Goal: Information Seeking & Learning: Understand process/instructions

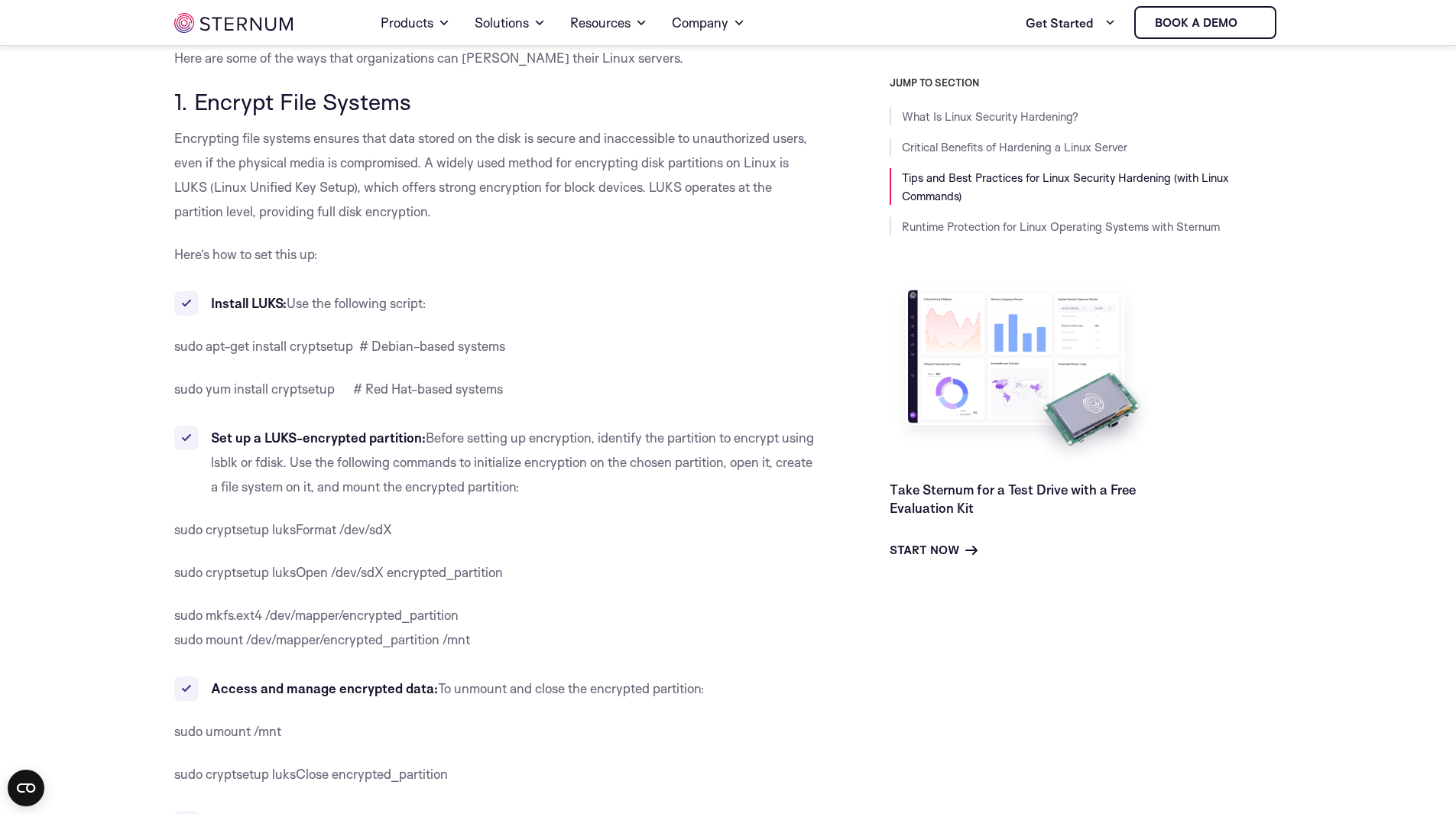
scroll to position [1364, 0]
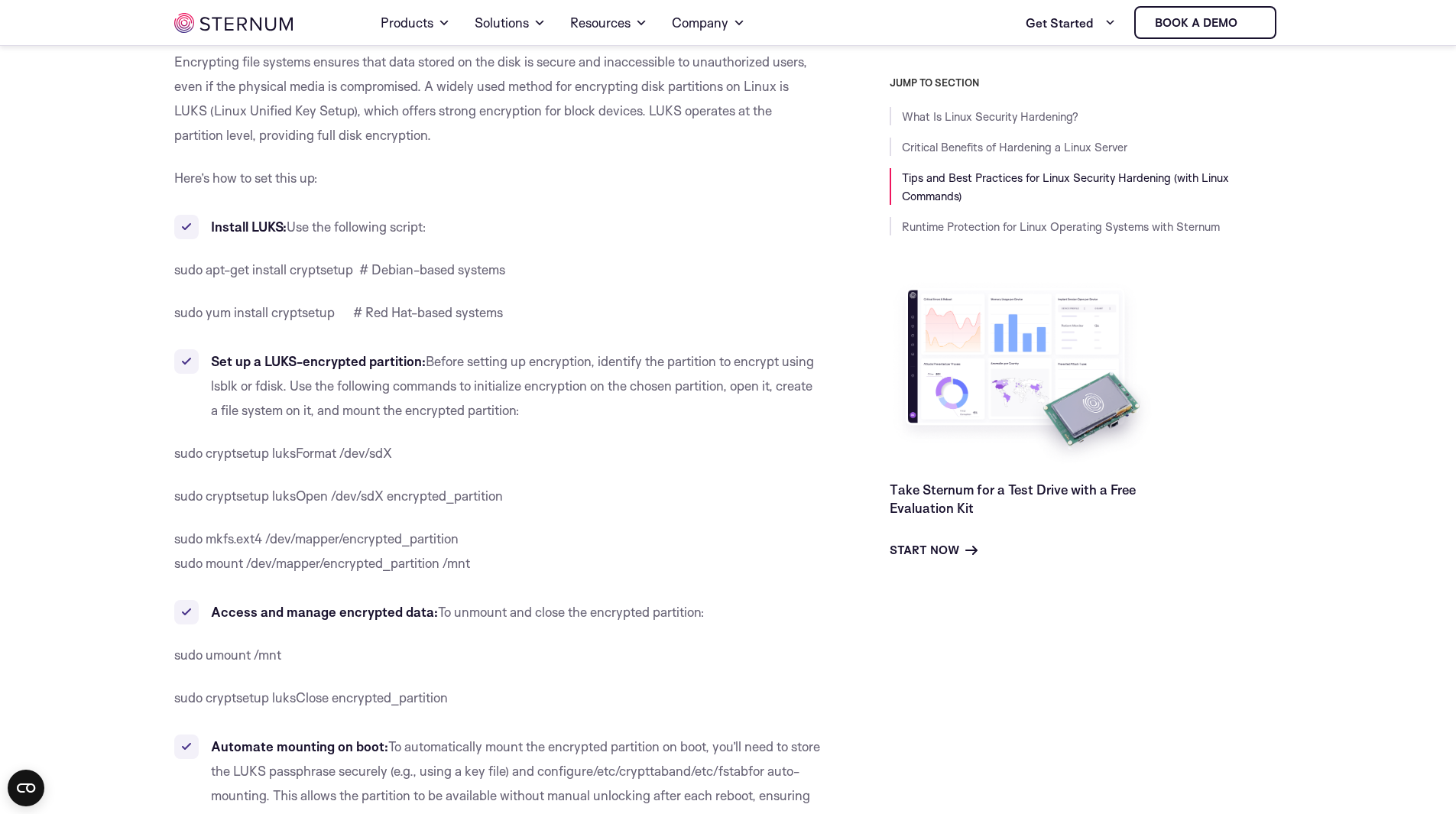
click at [241, 455] on span "sudo cryptsetup luksFormat /dev/sdX" at bounding box center [283, 452] width 218 height 16
copy div "sudo cryptsetup luksFormat /dev/sdX"
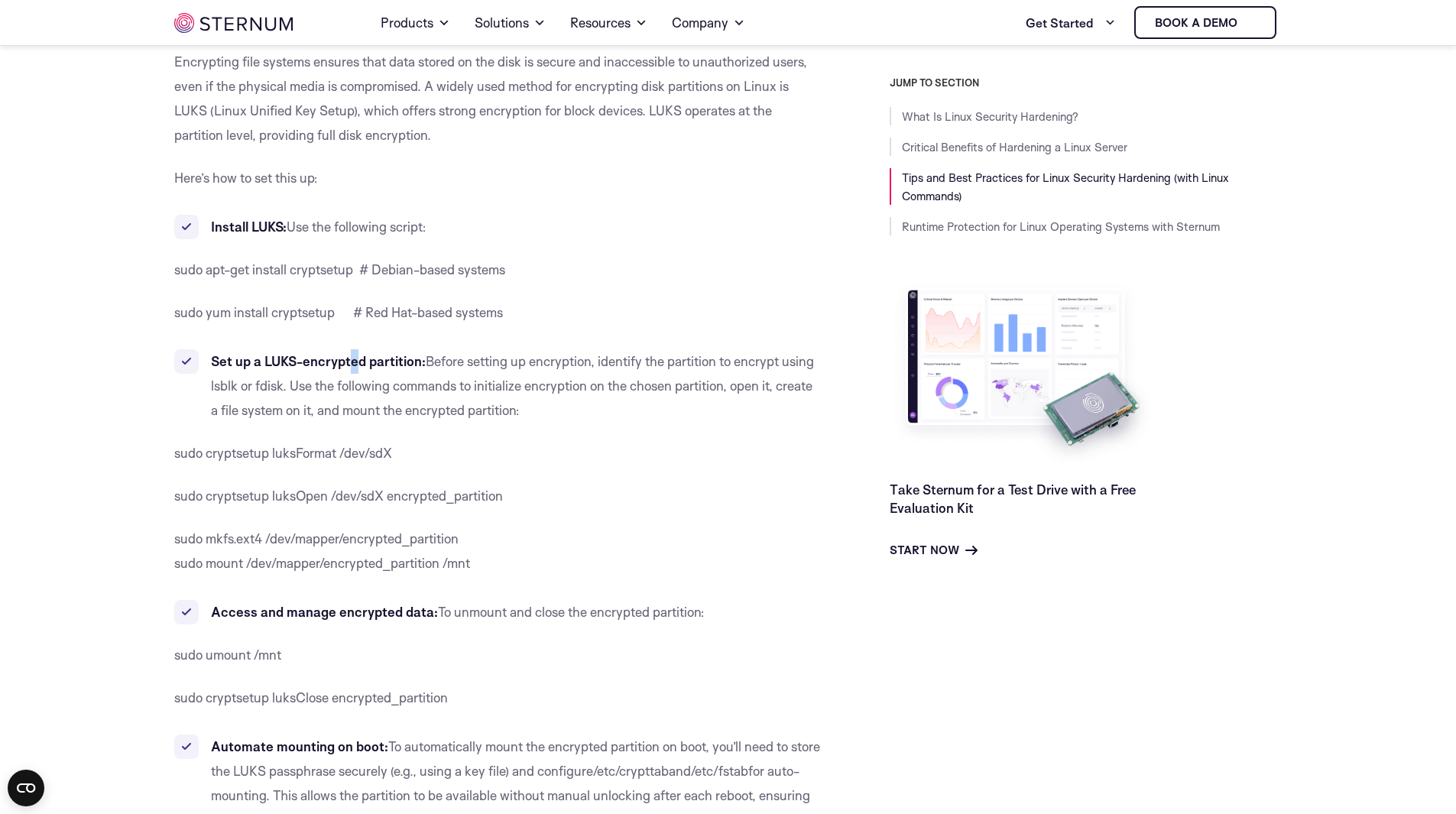
click at [326, 310] on span "sudo yum install cryptsetup # Red Hat-based systems" at bounding box center [338, 312] width 329 height 16
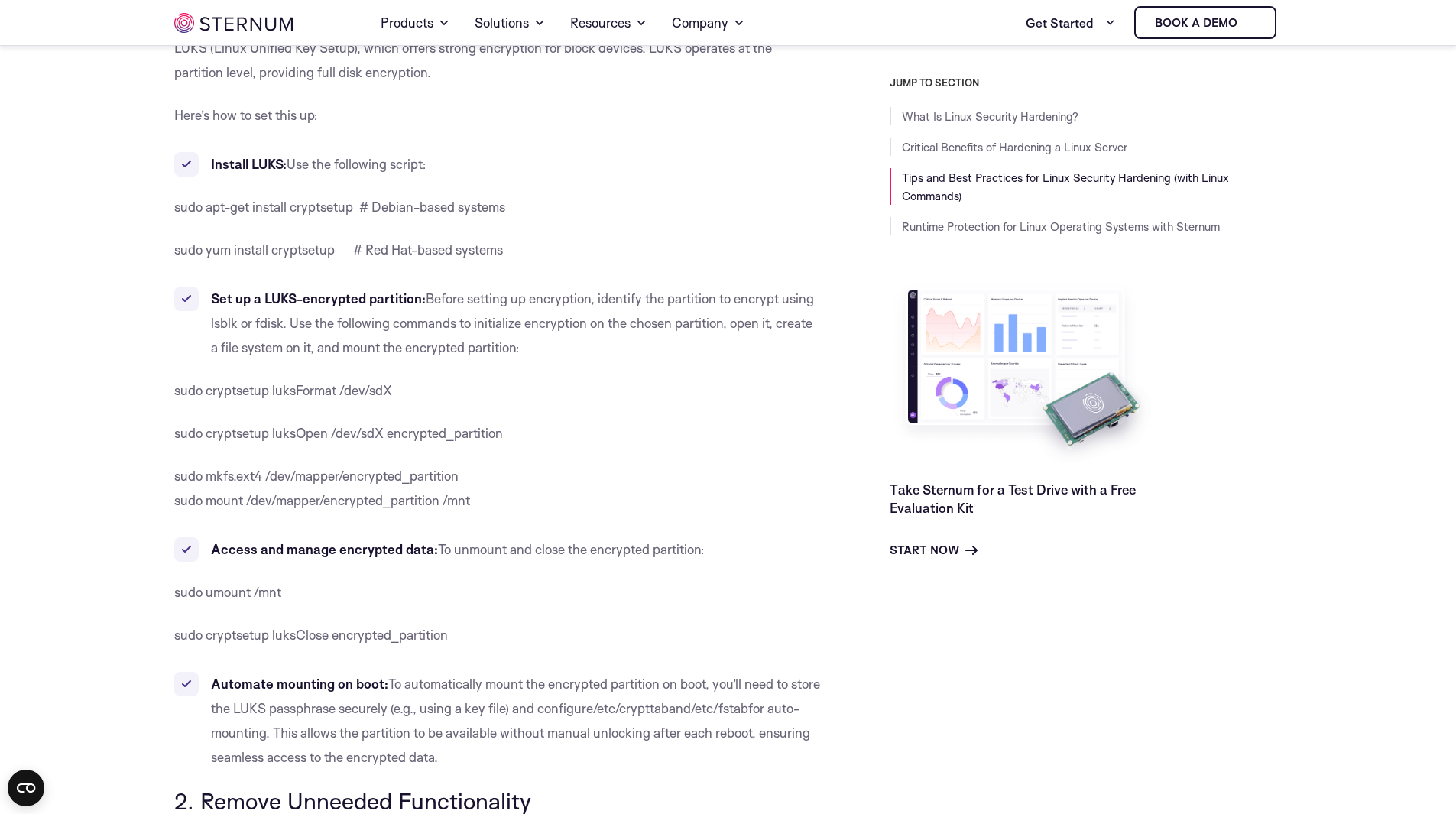
scroll to position [1440, 0]
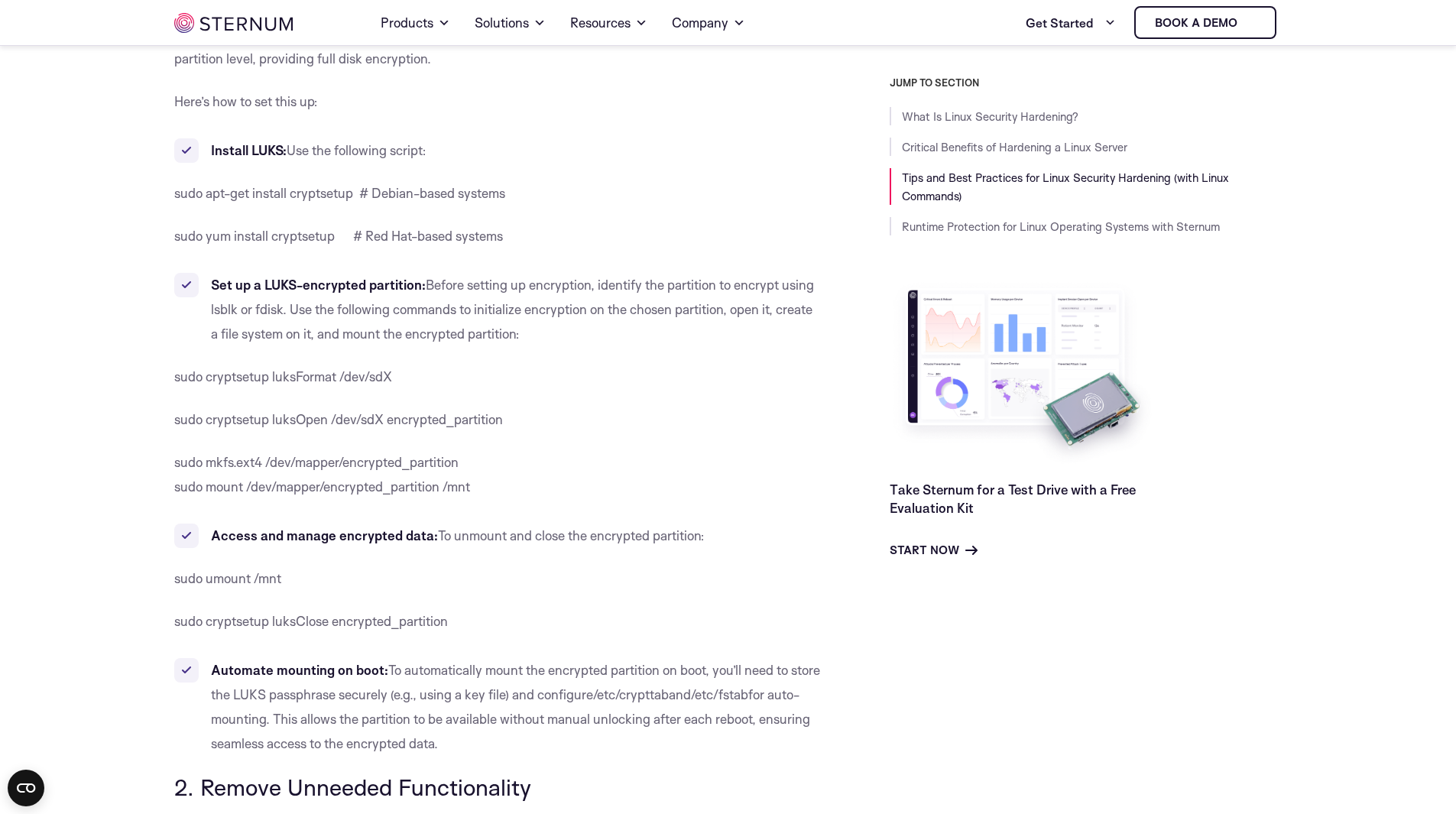
click at [374, 374] on span "sudo cryptsetup luksFormat /dev/sdX" at bounding box center [283, 376] width 218 height 16
drag, startPoint x: 402, startPoint y: 377, endPoint x: 208, endPoint y: 367, distance: 194.3
click at [208, 367] on p "sudo cryptsetup luksFormat /dev/sdX" at bounding box center [497, 376] width 647 height 25
copy span "cryptsetup luksFormat /dev/sdX"
drag, startPoint x: 528, startPoint y: 424, endPoint x: 167, endPoint y: 421, distance: 361.0
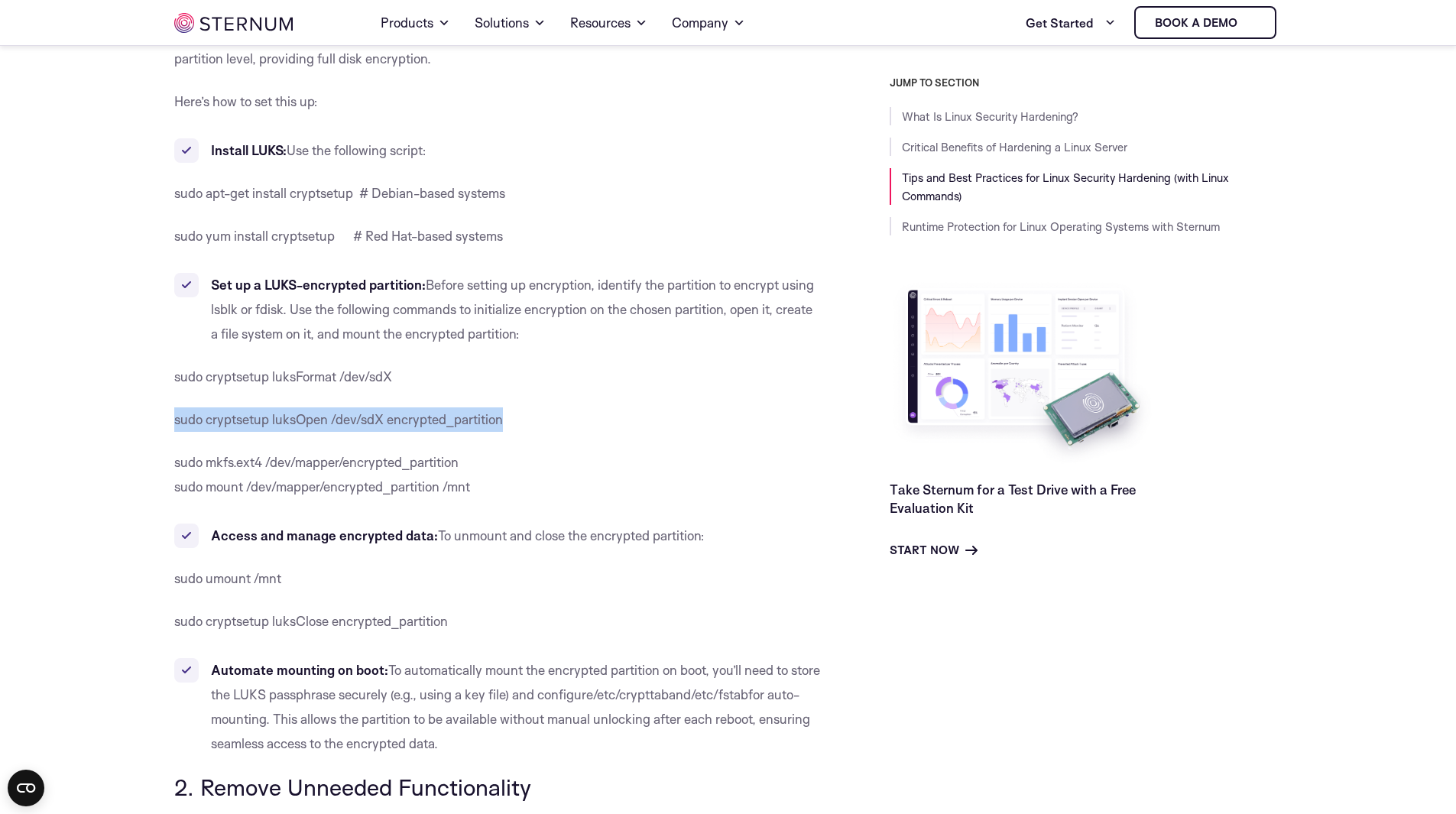
copy span "sudo cryptsetup luksOpen /dev/sdX encrypted_partition"
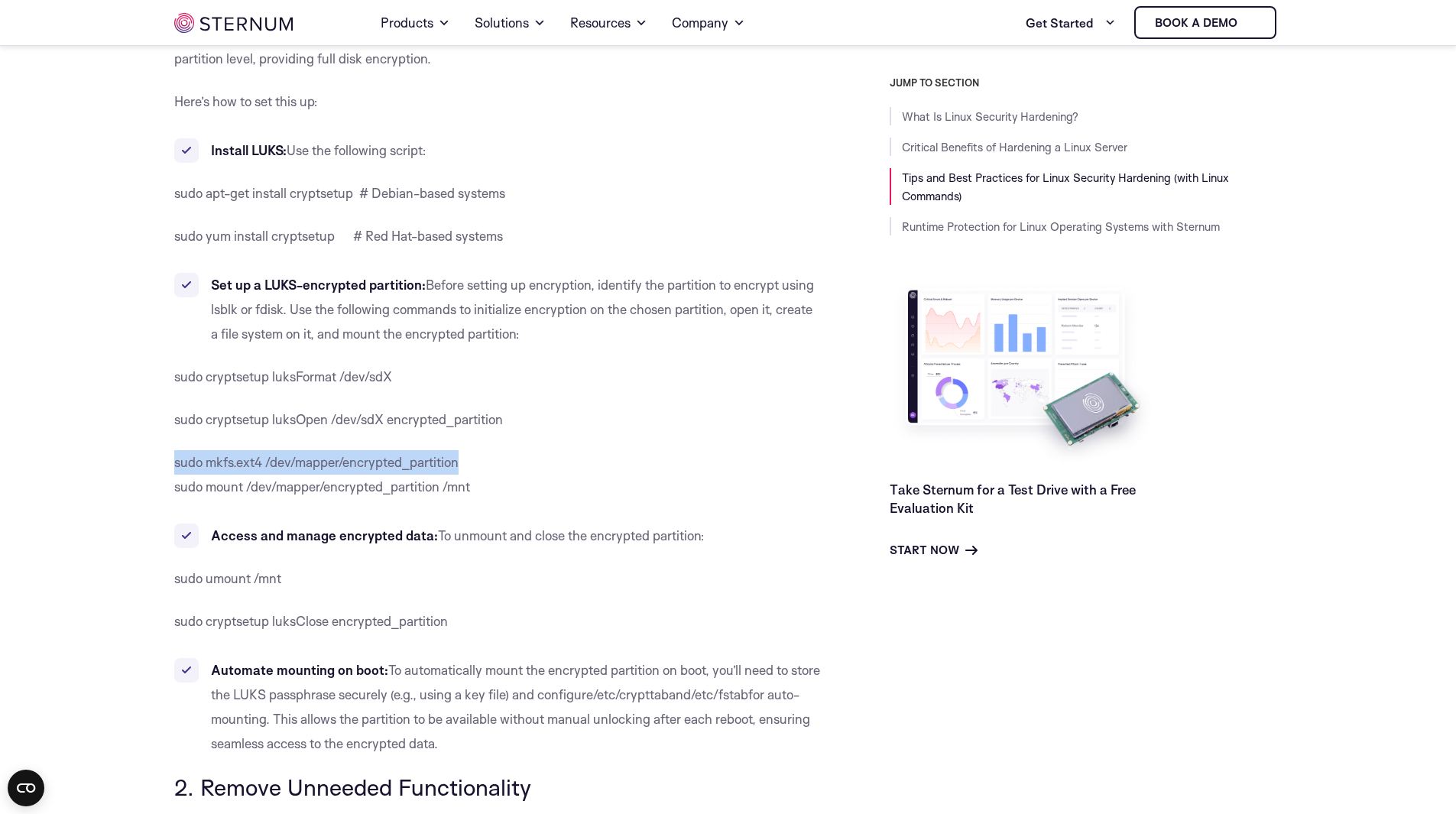
drag, startPoint x: 473, startPoint y: 466, endPoint x: 151, endPoint y: 464, distance: 322.0
copy span "sudo mkfs.ext4 /dev/mapper/encrypted_partition"
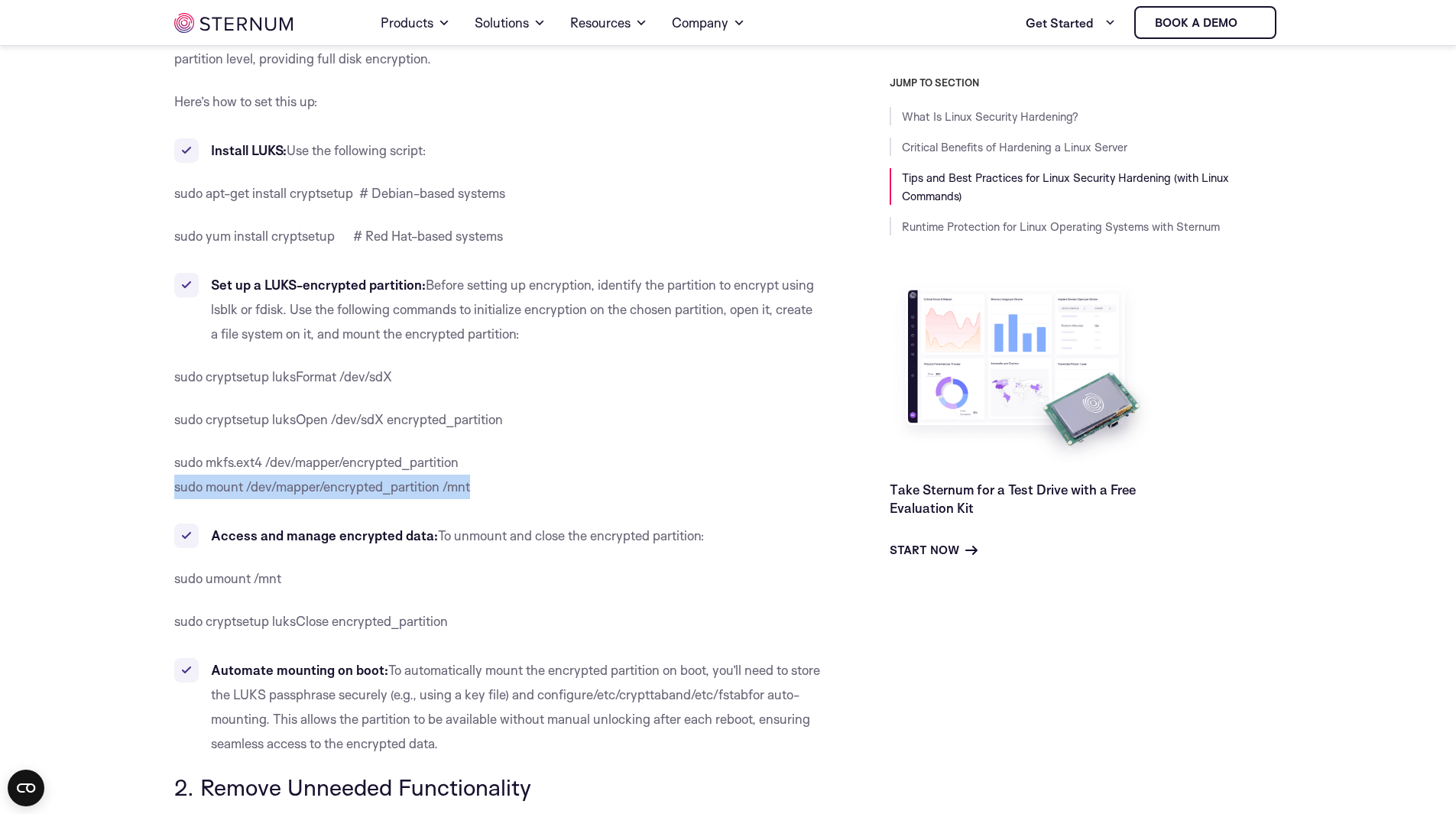
drag, startPoint x: 434, startPoint y: 489, endPoint x: 167, endPoint y: 487, distance: 267.0
copy span "sudo mount /dev/mapper/encrypted_partition /mnt"
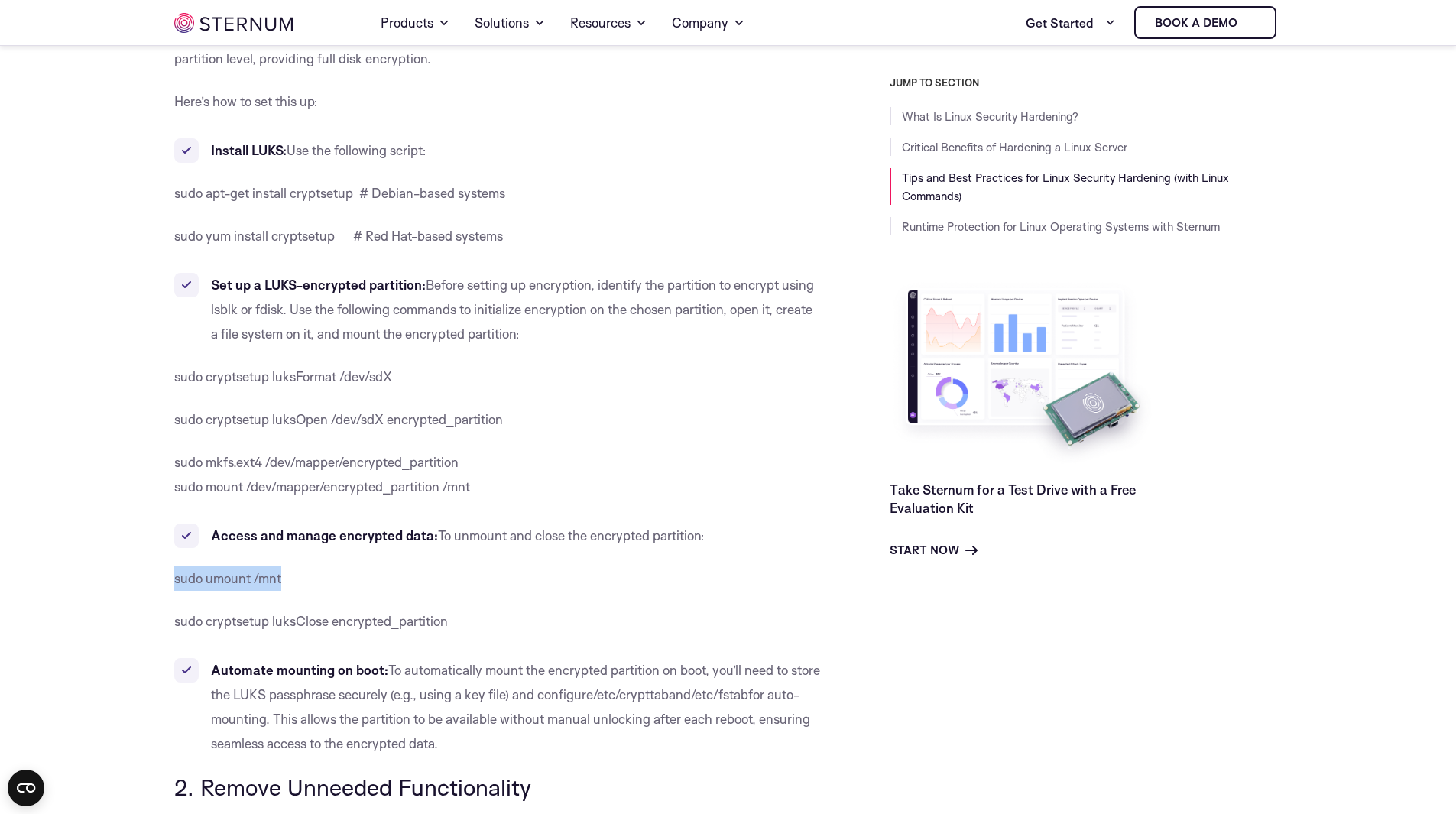
drag, startPoint x: 293, startPoint y: 580, endPoint x: 120, endPoint y: 551, distance: 175.4
copy span "sudo umount /mnt"
drag, startPoint x: 459, startPoint y: 626, endPoint x: 117, endPoint y: 579, distance: 345.2
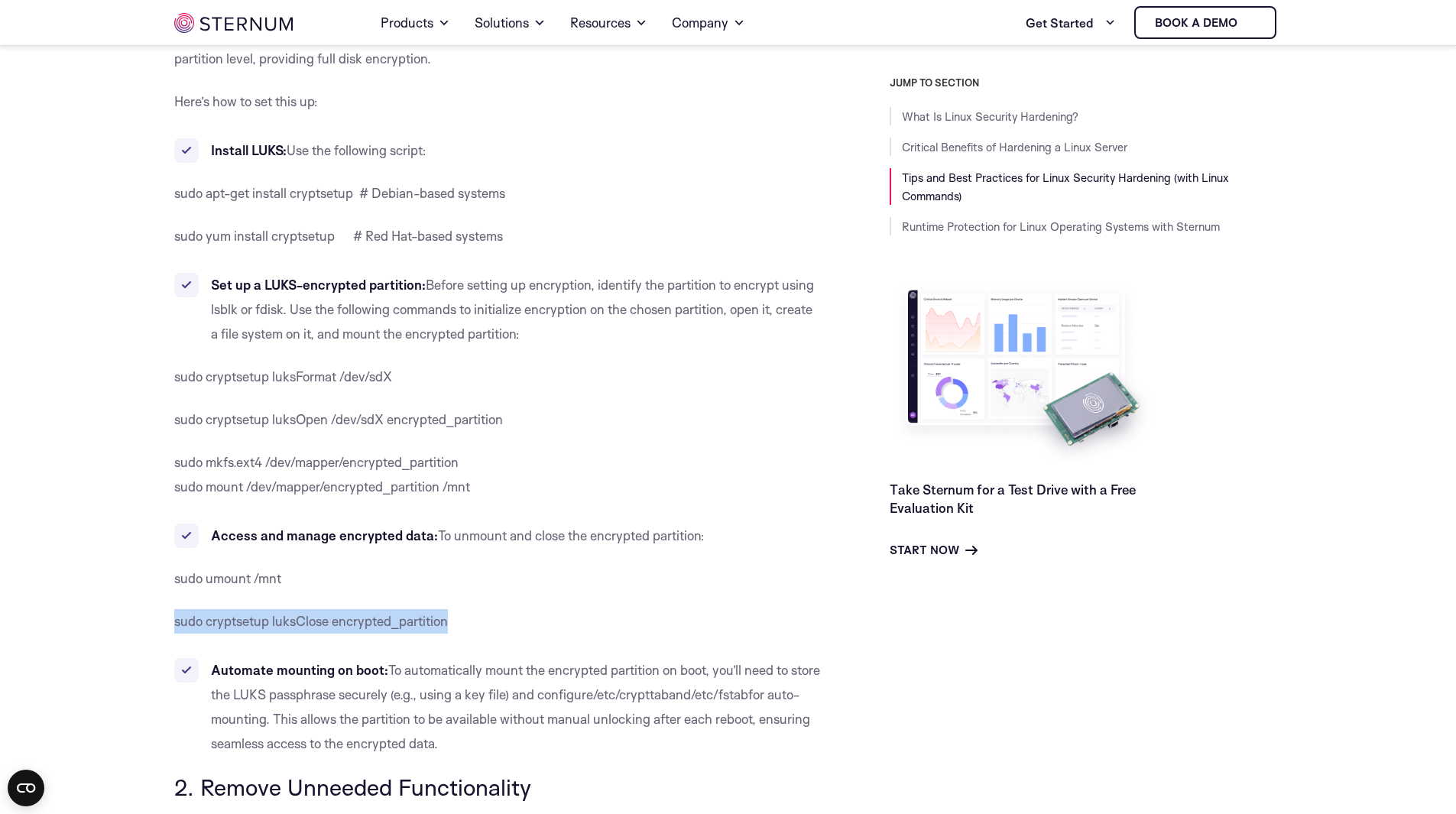
copy span "sudo cryptsetup luksClose encrypted_partition"
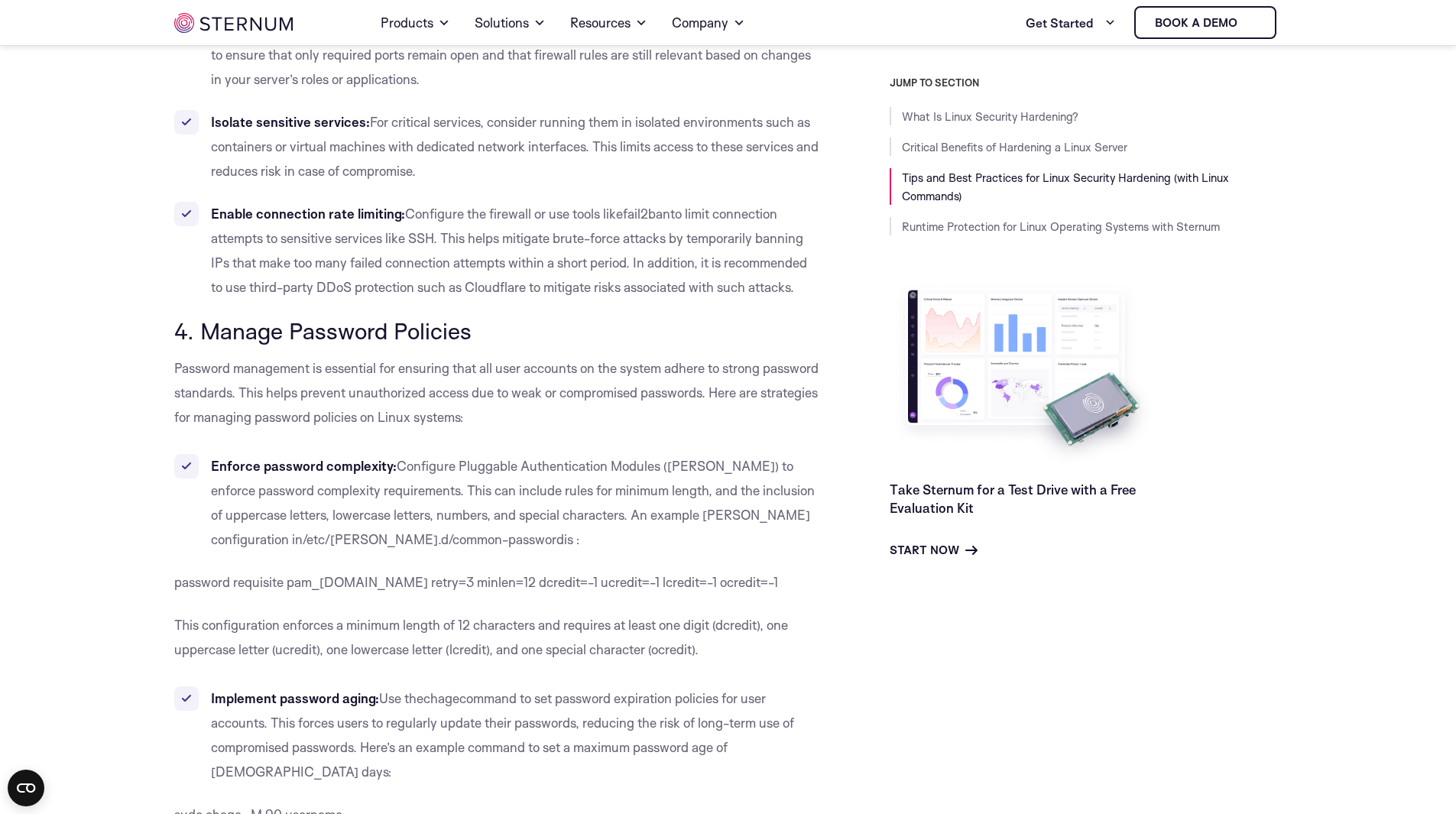
scroll to position [3274, 0]
